Goal: Transaction & Acquisition: Purchase product/service

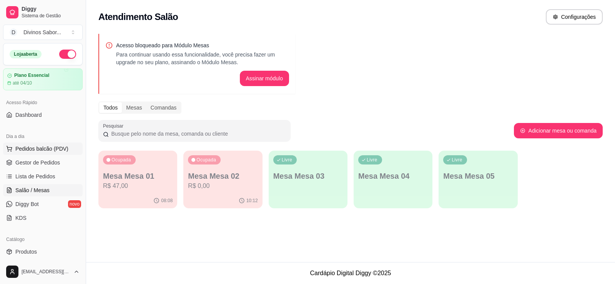
click at [39, 151] on span "Pedidos balcão (PDV)" at bounding box center [41, 149] width 53 height 8
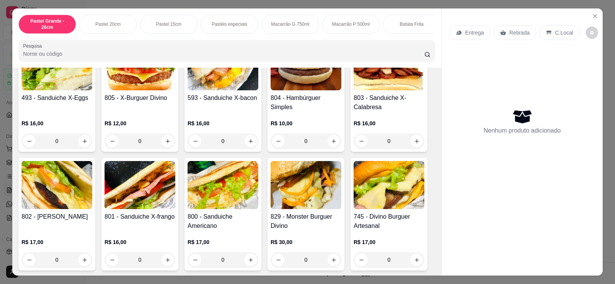
scroll to position [1830, 0]
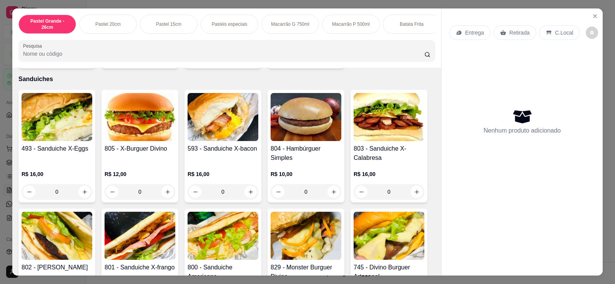
click at [167, 198] on div "0" at bounding box center [140, 191] width 71 height 15
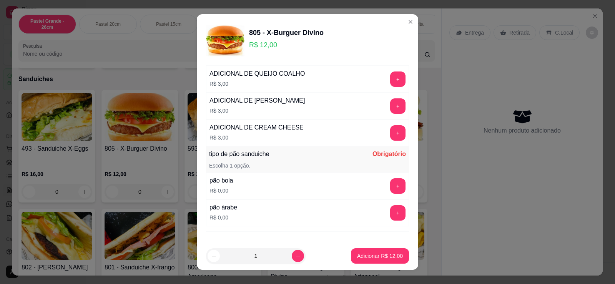
scroll to position [38, 0]
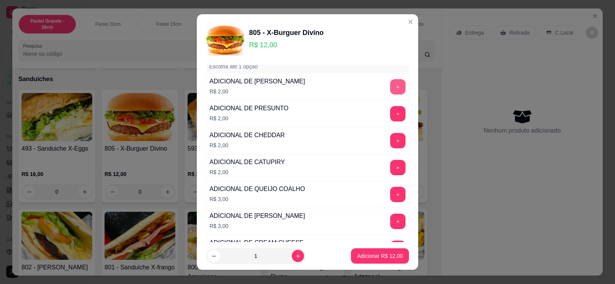
click at [390, 90] on button "+" at bounding box center [397, 86] width 15 height 15
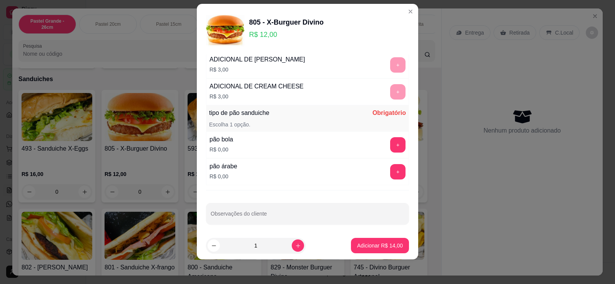
scroll to position [188, 0]
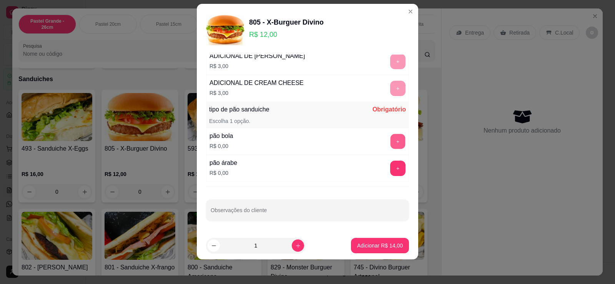
click at [391, 144] on button "+" at bounding box center [398, 141] width 15 height 15
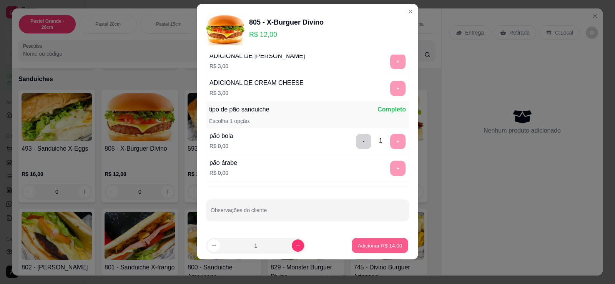
click at [358, 243] on p "Adicionar R$ 14,00" at bounding box center [380, 245] width 45 height 7
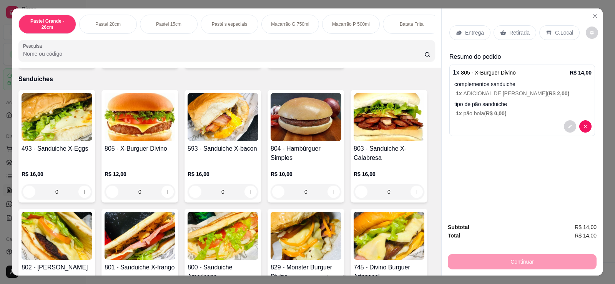
click at [505, 36] on div "Retirada" at bounding box center [515, 32] width 43 height 15
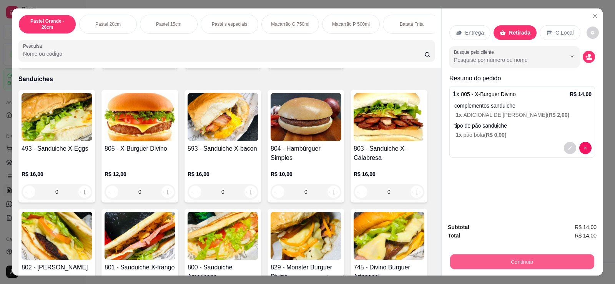
click at [518, 263] on button "Continuar" at bounding box center [522, 261] width 144 height 15
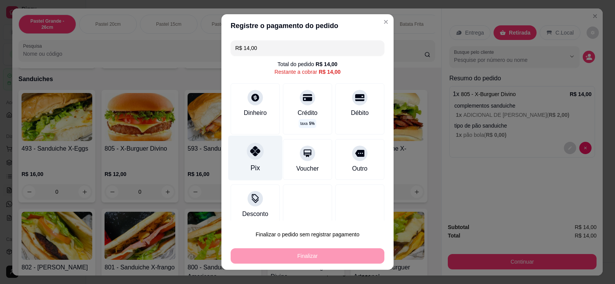
click at [255, 160] on div "Pix" at bounding box center [255, 158] width 54 height 45
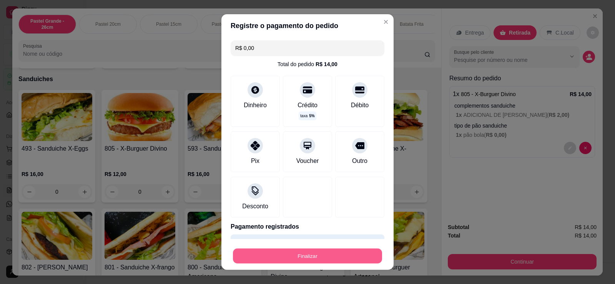
click at [267, 256] on button "Finalizar" at bounding box center [307, 256] width 149 height 15
click at [267, 256] on div "Finalizar" at bounding box center [308, 255] width 154 height 15
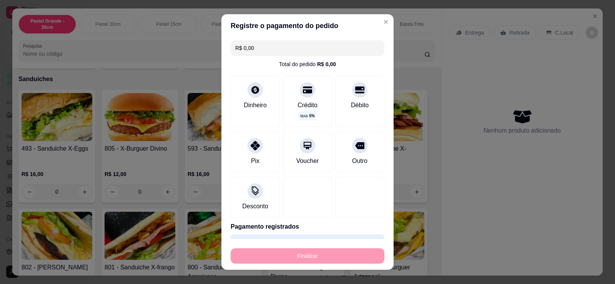
type input "-R$ 14,00"
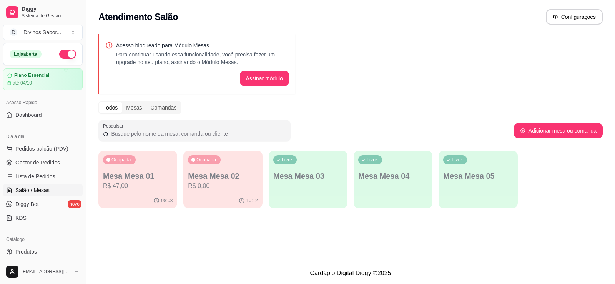
drag, startPoint x: 326, startPoint y: 219, endPoint x: 283, endPoint y: 235, distance: 45.2
click at [292, 232] on div "Atendimento Salão Configurações Acesso bloqueado para Módulo Mesas Para continu…" at bounding box center [350, 131] width 529 height 262
click at [30, 153] on button "Pedidos balcão (PDV)" at bounding box center [43, 149] width 80 height 12
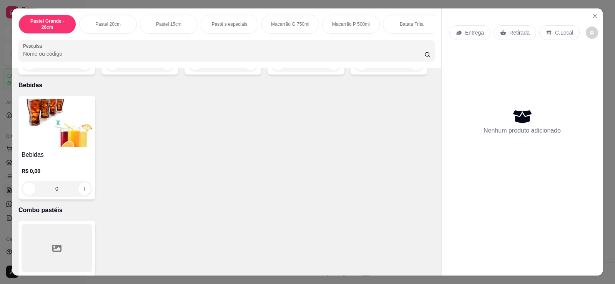
scroll to position [2138, 0]
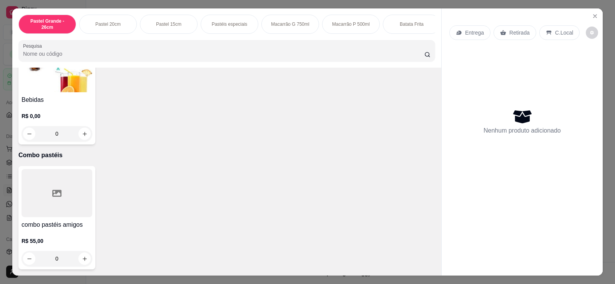
click at [82, 133] on div "0" at bounding box center [57, 133] width 71 height 15
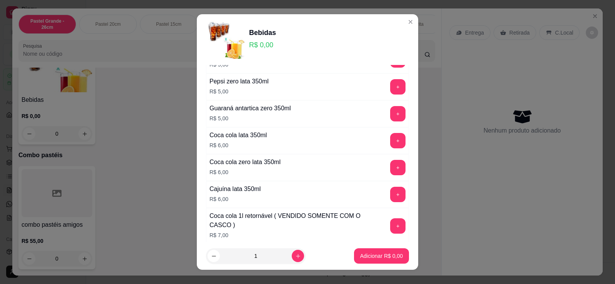
scroll to position [154, 0]
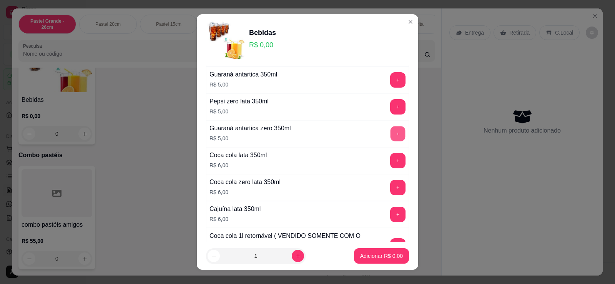
click at [391, 134] on button "+" at bounding box center [398, 134] width 15 height 15
click at [383, 261] on button "Adicionar R$ 5,00" at bounding box center [381, 256] width 53 height 15
click at [383, 261] on div "combo pastéis amigos R$ 55,00 0" at bounding box center [226, 217] width 417 height 103
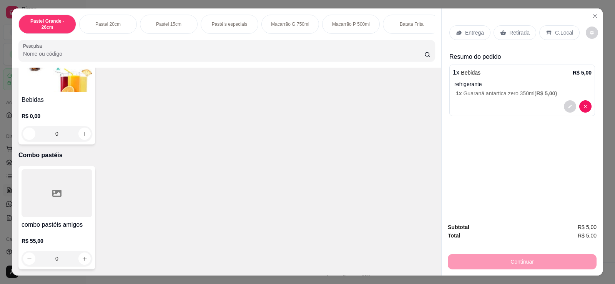
click at [515, 34] on p "Retirada" at bounding box center [520, 33] width 20 height 8
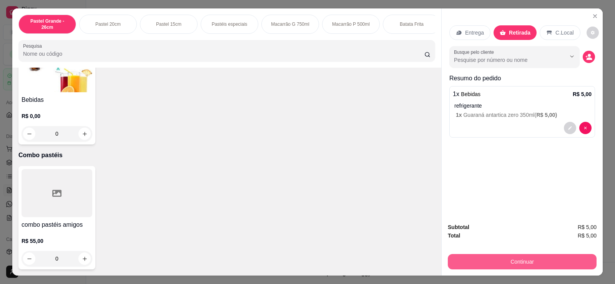
click at [516, 258] on button "Continuar" at bounding box center [522, 261] width 149 height 15
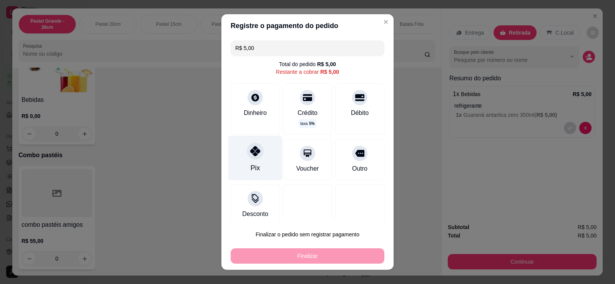
click at [245, 170] on div "Pix" at bounding box center [255, 158] width 54 height 45
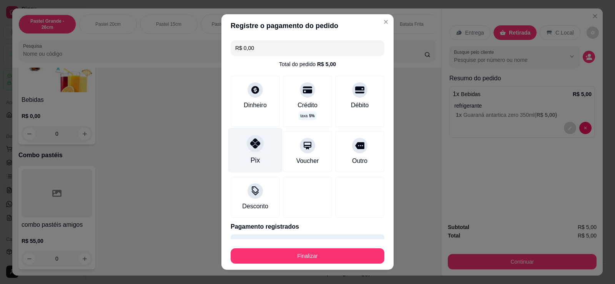
click at [250, 147] on div at bounding box center [255, 143] width 17 height 17
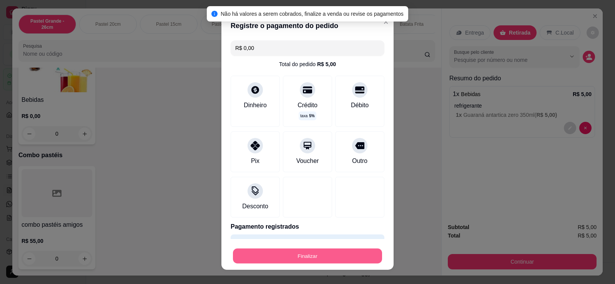
click at [298, 259] on button "Finalizar" at bounding box center [307, 256] width 149 height 15
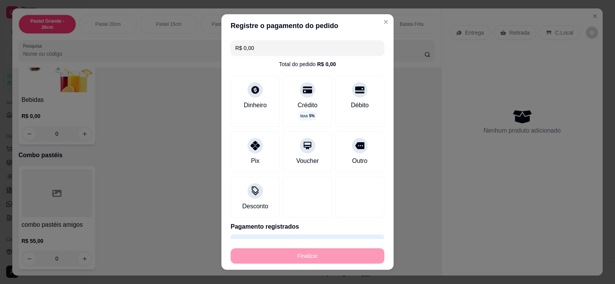
type input "-R$ 5,00"
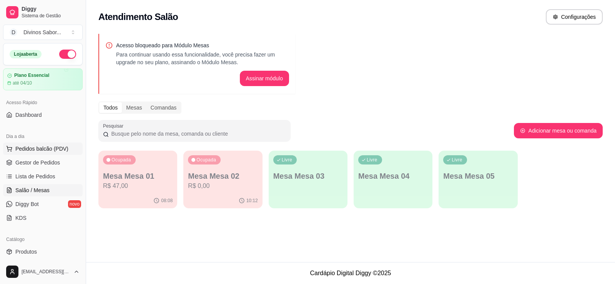
click at [49, 151] on span "Pedidos balcão (PDV)" at bounding box center [41, 149] width 53 height 8
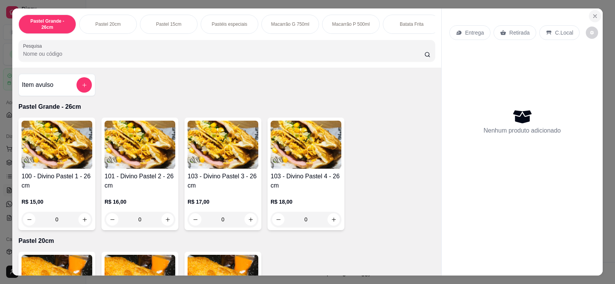
click at [594, 14] on icon "Close" at bounding box center [595, 16] width 6 height 6
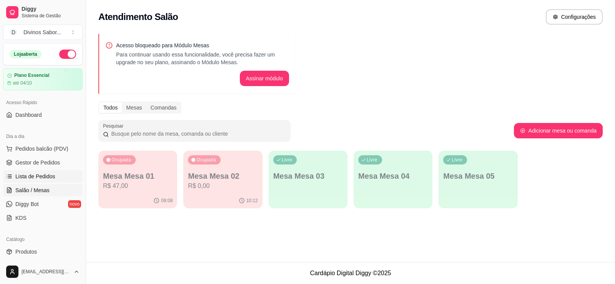
click at [38, 175] on span "Lista de Pedidos" at bounding box center [35, 177] width 40 height 8
